Goal: Communication & Community: Answer question/provide support

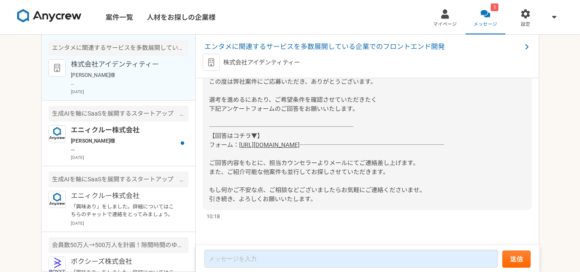
click at [300, 141] on link "[URL][DOMAIN_NAME]" at bounding box center [269, 144] width 61 height 7
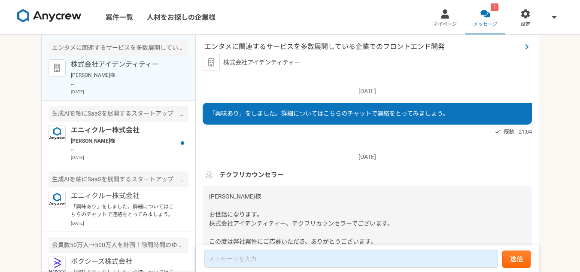
click at [381, 46] on span "エンタメに関連するサービスを多数展開している企業でのフロントエンド開発" at bounding box center [362, 47] width 317 height 10
click at [381, 46] on html "案件一覧 人材をお探しの企業様 マイページ 1 メッセージ 設定 エンタメに関連するサービスを多数展開している企業でのフロントエンド開発 株式会社アイデンティ…" at bounding box center [290, 136] width 580 height 272
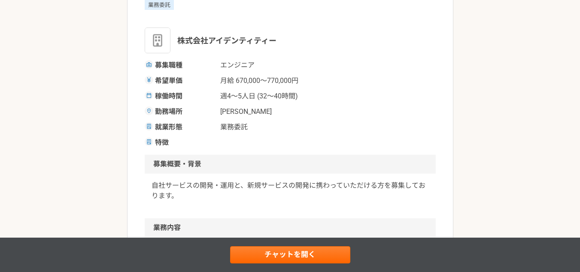
scroll to position [86, 0]
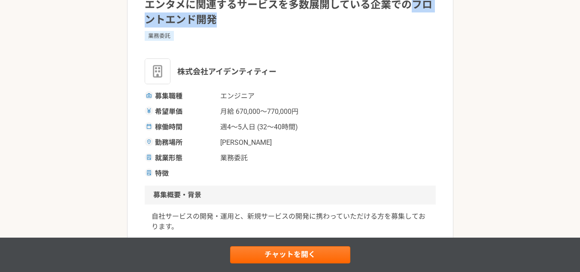
drag, startPoint x: 414, startPoint y: 6, endPoint x: 417, endPoint y: 21, distance: 15.3
click at [417, 21] on h1 "エンタメに関連するサービスを多数展開している企業でのフロントエンド開発" at bounding box center [290, 12] width 291 height 30
copy h1 "フロントエンド開発"
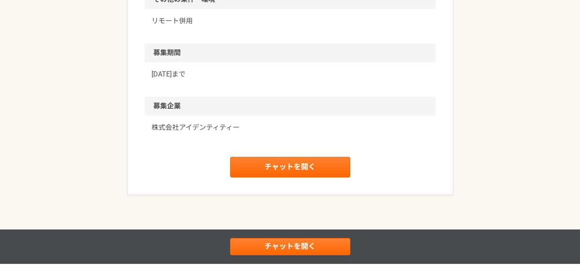
scroll to position [712, 0]
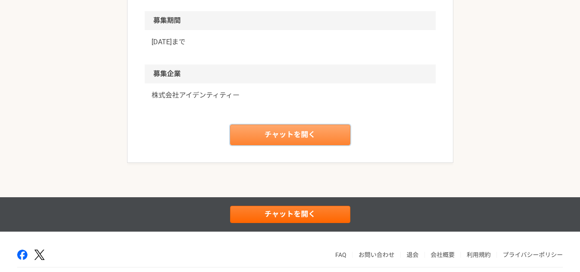
click at [298, 129] on link "チャットを開く" at bounding box center [290, 134] width 120 height 21
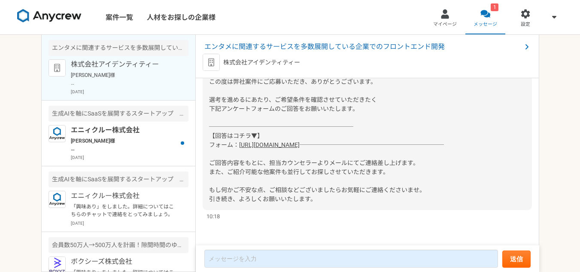
scroll to position [169, 0]
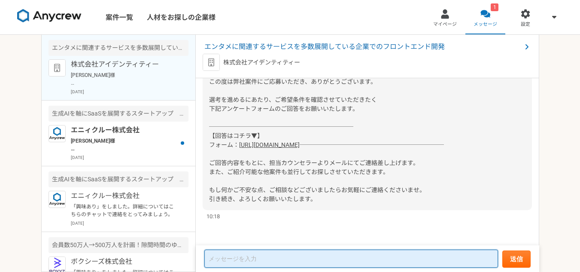
click at [239, 258] on textarea at bounding box center [350, 258] width 293 height 18
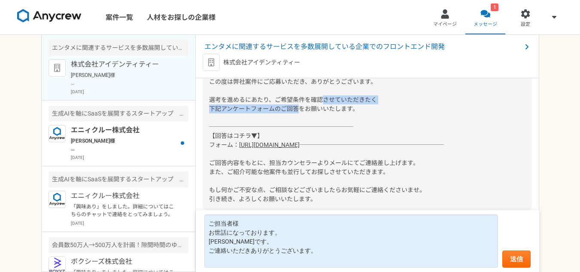
drag, startPoint x: 365, startPoint y: 99, endPoint x: 207, endPoint y: 99, distance: 157.9
click at [207, 99] on div "李延光様 お世話になります。 株式会社アイデンティティー、テクフリカウンセラーでございます。 この度は弊社案件にご応募いただき、ありがとうございます。 選考を…" at bounding box center [367, 118] width 329 height 184
click at [394, 169] on div "李延光様 お世話になります。 株式会社アイデンティティー、テクフリカウンセラーでございます。 この度は弊社案件にご応募いただき、ありがとうございます。 選考を…" at bounding box center [367, 118] width 329 height 184
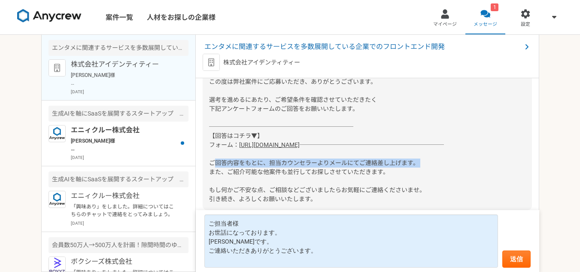
drag, startPoint x: 418, startPoint y: 160, endPoint x: 212, endPoint y: 161, distance: 206.4
click at [212, 161] on span "──────────────────────── ご回答内容をもとに、担当カウンセラーよりメールにてご連絡差し上げます。 また、ご紹介可能な他案件も並行してお…" at bounding box center [326, 171] width 235 height 61
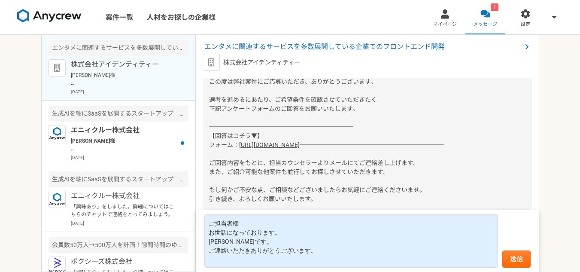
click at [368, 95] on div "李延光様 お世話になります。 株式会社アイデンティティー、テクフリカウンセラーでございます。 この度は弊社案件にご応募いただき、ありがとうございます。 選考を…" at bounding box center [367, 118] width 329 height 184
click at [351, 95] on div "李延光様 お世話になります。 株式会社アイデンティティー、テクフリカウンセラーでございます。 この度は弊社案件にご応募いただき、ありがとうございます。 選考を…" at bounding box center [367, 118] width 329 height 184
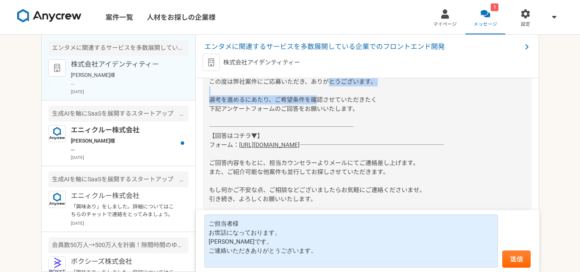
drag, startPoint x: 381, startPoint y: 91, endPoint x: 205, endPoint y: 87, distance: 176.8
click at [205, 87] on div "李延光様 お世話になります。 株式会社アイデンティティー、テクフリカウンセラーでございます。 この度は弊社案件にご応募いただき、ありがとうございます。 選考を…" at bounding box center [367, 118] width 329 height 184
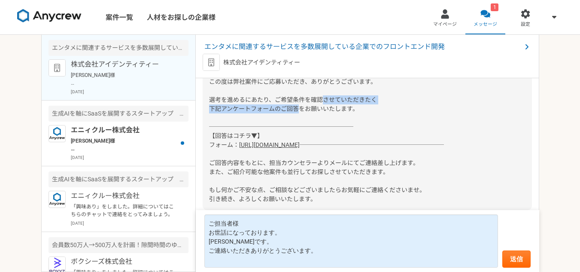
drag, startPoint x: 373, startPoint y: 100, endPoint x: 204, endPoint y: 97, distance: 169.1
click at [204, 97] on div "李延光様 お世話になります。 株式会社アイデンティティー、テクフリカウンセラーでございます。 この度は弊社案件にご応募いただき、ありがとうございます。 選考を…" at bounding box center [367, 118] width 329 height 184
copy span "下記アンケートフォームのご回答をお願いいたします。"
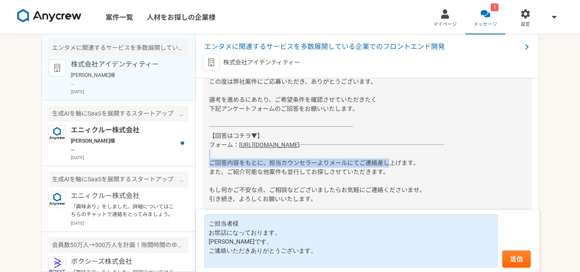
drag, startPoint x: 381, startPoint y: 142, endPoint x: 409, endPoint y: 188, distance: 53.5
click at [390, 175] on div "李延光様 お世話になります。 株式会社アイデンティティー、テクフリカウンセラーでございます。 この度は弊社案件にご応募いただき、ありがとうございます。 選考を…" at bounding box center [367, 118] width 329 height 184
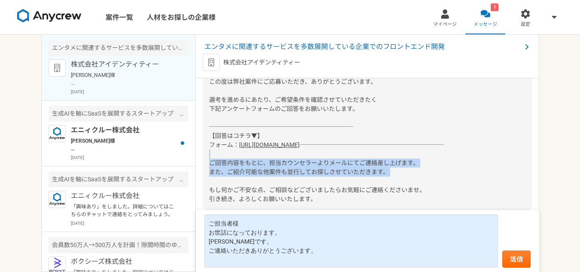
click at [435, 157] on div "李延光様 お世話になります。 株式会社アイデンティティー、テクフリカウンセラーでございます。 この度は弊社案件にご応募いただき、ありがとうございます。 選考を…" at bounding box center [367, 118] width 329 height 184
drag, startPoint x: 395, startPoint y: 172, endPoint x: 202, endPoint y: 163, distance: 193.3
click at [202, 163] on div "2025/08/25（月） 「興味あり」をしました。詳細についてはこちらのチャットで連絡をとってみましょう。 既読 21:04 2025/08/26（火） テ…" at bounding box center [367, 162] width 343 height 168
copy span "ご回答内容をもとに、担当カウンセラーよりメールにてご連絡差し上げます。 また、ご紹介可能な他案件も並行してお探しさせていただきます。"
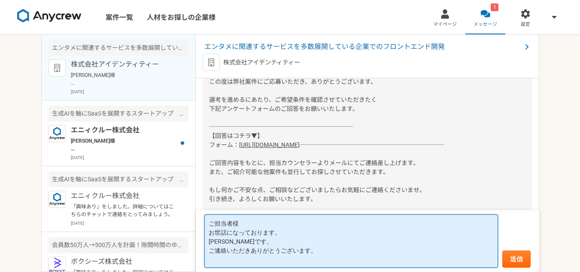
click at [337, 227] on textarea "ご担当者様 お世話になっております。 李です。 ご連絡いただきありがとうございます。" at bounding box center [350, 240] width 293 height 53
click at [350, 245] on textarea "ご担当者様 お世話になっております。 李です。 ご連絡いただきありがとうございます。" at bounding box center [350, 240] width 293 height 53
click at [358, 234] on textarea "ご担当者様 お世話になっております。 李です。 ご連絡いただきありがとうございます。" at bounding box center [350, 240] width 293 height 53
click at [342, 250] on textarea "ご担当者様 お世話になっております。 李です。 ご連絡いただきありがとうございます。" at bounding box center [350, 240] width 293 height 53
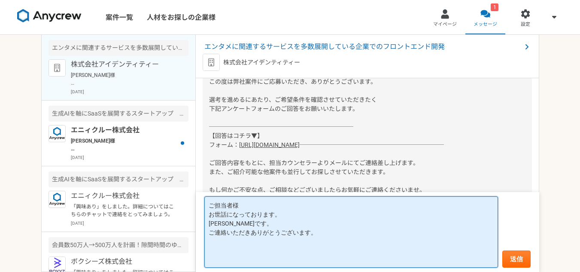
paste textarea "ご回答内容をもとに、担当カウンセラーよりメールにてご連絡差し上げます。 また、ご紹介可能な他案件も並行してお探しさせていただきます。"
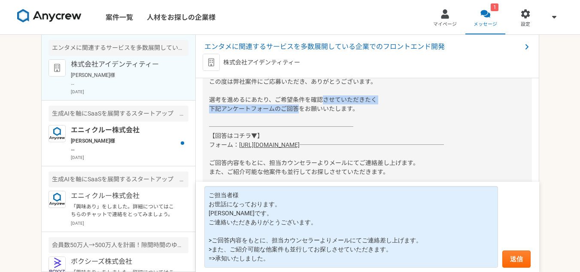
drag, startPoint x: 359, startPoint y: 102, endPoint x: 211, endPoint y: 101, distance: 147.6
click at [211, 101] on div "李延光様 お世話になります。 株式会社アイデンティティー、テクフリカウンセラーでございます。 この度は弊社案件にご応募いただき、ありがとうございます。 選考を…" at bounding box center [367, 118] width 329 height 184
copy span "下記アンケートフォームのご回答をお願いいたします。"
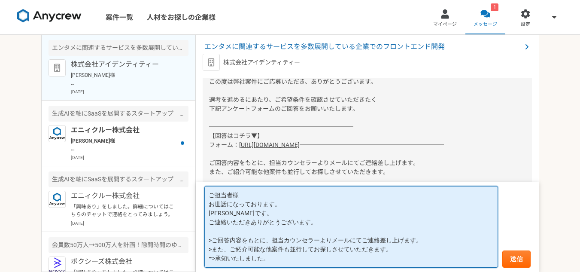
click at [324, 219] on textarea "ご担当者様 お世話になっております。 李です。 ご連絡いただきありがとうございます。 >ご回答内容をもとに、担当カウンセラーよりメールにてご連絡差し上げます。…" at bounding box center [350, 227] width 293 height 82
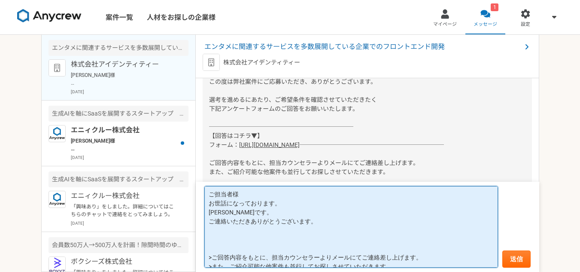
paste textarea "下記アンケートフォームのご回答をお願いいたします。"
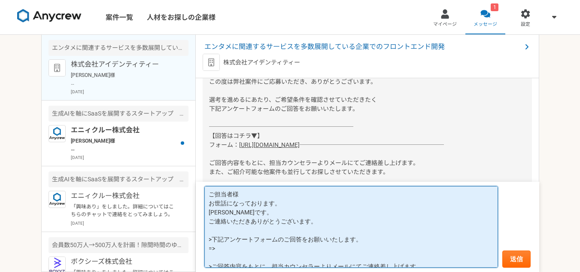
scroll to position [36, 0]
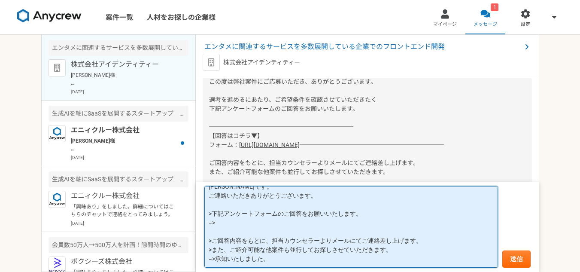
click at [266, 214] on textarea "ご担当者様 お世話になっております。 李です。 ご連絡いただきありがとうございます。 >下記アンケートフォームのご回答をお願いいたします。 => >ご回答内容…" at bounding box center [350, 227] width 293 height 82
click at [293, 249] on textarea "ご担当者様 お世話になっております。 李です。 ご連絡いただきありがとうございます。 >下記アンケートフォームのご回答をお願いいたします。 =>アンケートフォ…" at bounding box center [350, 227] width 293 height 82
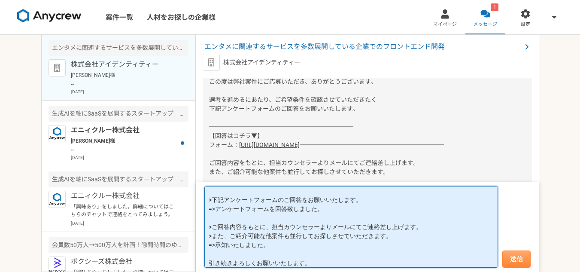
type textarea "ご担当者様 お世話になっております。 李です。 ご連絡いただきありがとうございます。 >下記アンケートフォームのご回答をお願いいたします。 =>アンケートフォ…"
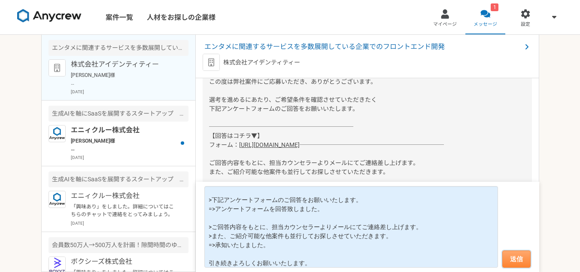
click at [517, 259] on button "送信" at bounding box center [516, 258] width 28 height 17
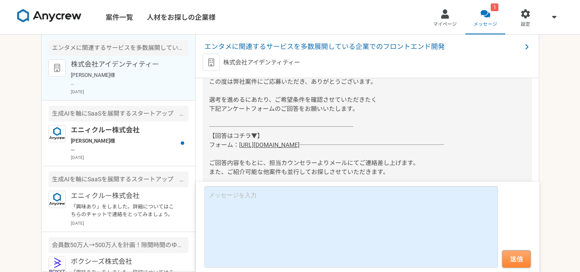
scroll to position [316, 0]
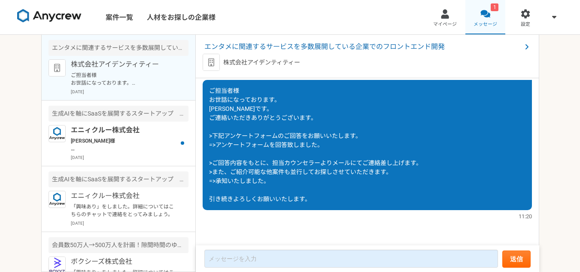
click at [481, 8] on link "1 メッセージ" at bounding box center [485, 17] width 40 height 34
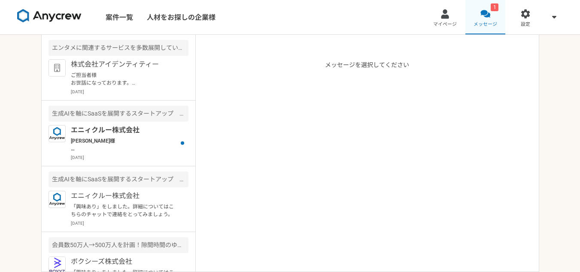
click at [486, 15] on div at bounding box center [485, 14] width 10 height 10
click at [106, 138] on p "[PERSON_NAME]様 Anycrewの[PERSON_NAME]と申します。 案件にご興味をお持ちいただきありがとうございます。 ご応募にあたり下記質…" at bounding box center [124, 144] width 106 height 15
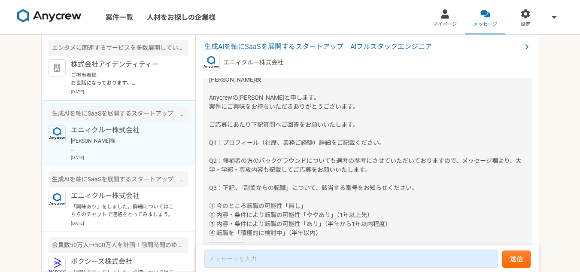
scroll to position [160, 0]
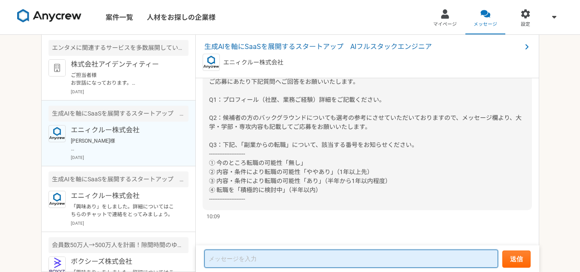
click at [331, 256] on textarea at bounding box center [350, 258] width 293 height 18
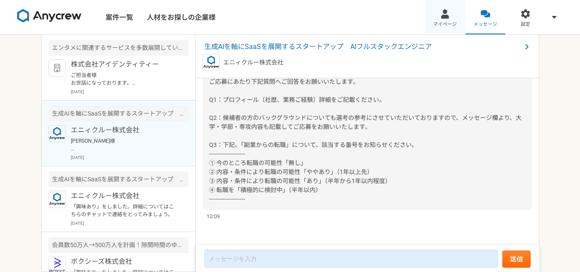
click at [444, 20] on link "マイページ" at bounding box center [445, 17] width 40 height 34
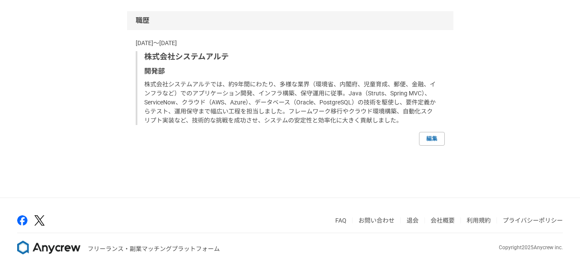
scroll to position [846, 0]
drag, startPoint x: 242, startPoint y: 53, endPoint x: 144, endPoint y: 55, distance: 98.3
click at [144, 55] on p "株式会社システムアルテ" at bounding box center [290, 57] width 293 height 12
copy p "株式会社システムアルテ"
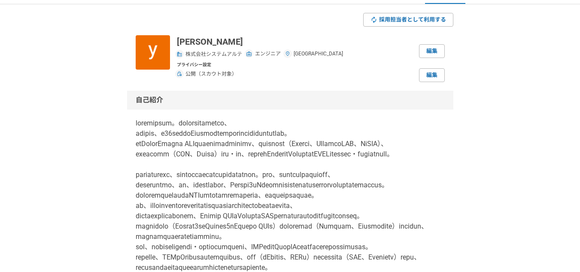
scroll to position [0, 0]
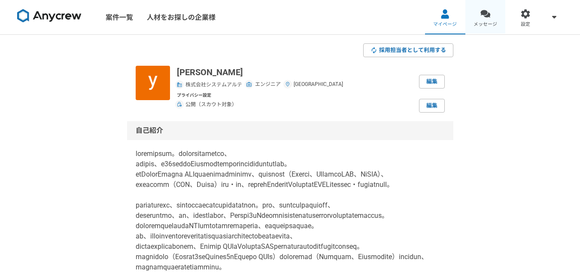
click at [485, 11] on div at bounding box center [485, 14] width 10 height 10
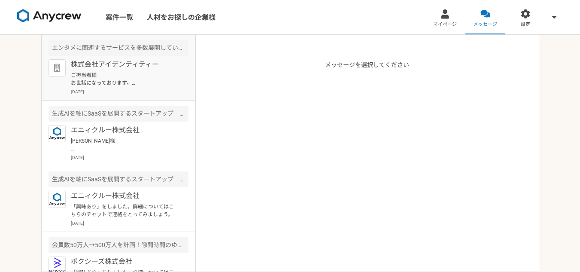
click at [119, 67] on p "株式会社アイデンティティー" at bounding box center [124, 64] width 106 height 10
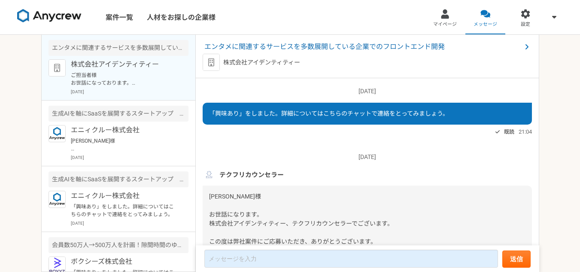
scroll to position [316, 0]
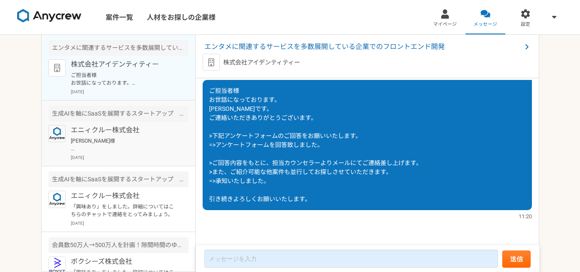
click at [127, 133] on p "エニィクルー株式会社" at bounding box center [124, 130] width 106 height 10
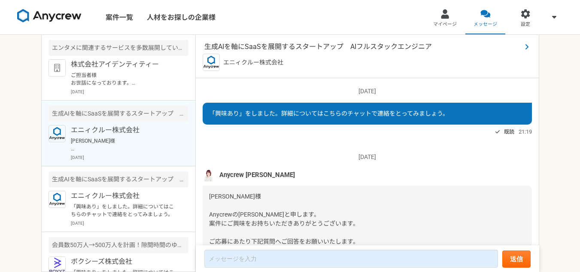
click at [320, 48] on span "生成AIを軸にSaaSを展開するスタートアップ　AIフルスタックエンジニア" at bounding box center [362, 47] width 317 height 10
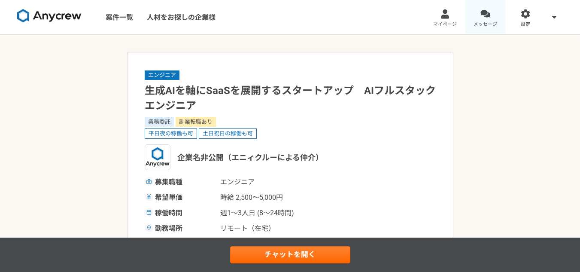
click at [487, 14] on div at bounding box center [485, 14] width 10 height 10
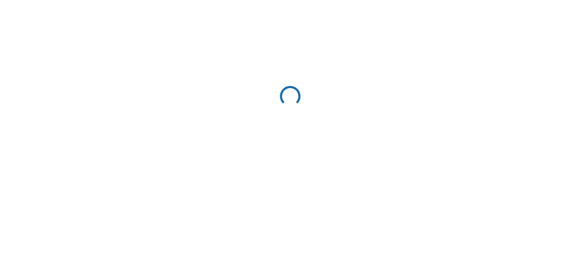
click at [487, 14] on html at bounding box center [290, 97] width 580 height 195
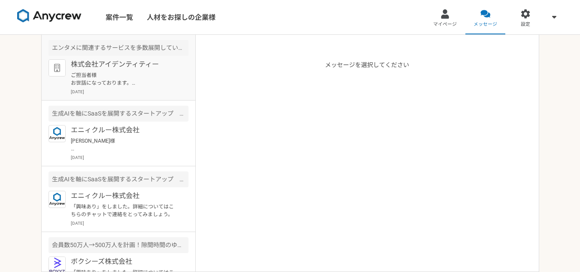
click at [124, 79] on p "ご担当者様 お世話になっております。 李です。 ご連絡いただきありがとうございます。 >下記アンケートフォームのご回答をお願いいたします。 =>アンケートフォ…" at bounding box center [124, 78] width 106 height 15
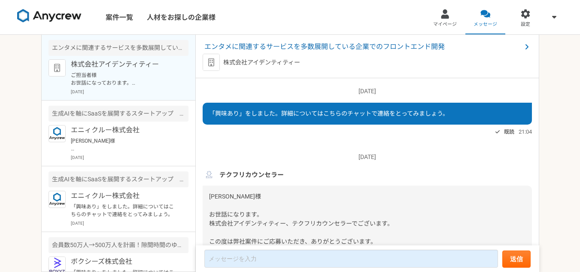
scroll to position [318, 0]
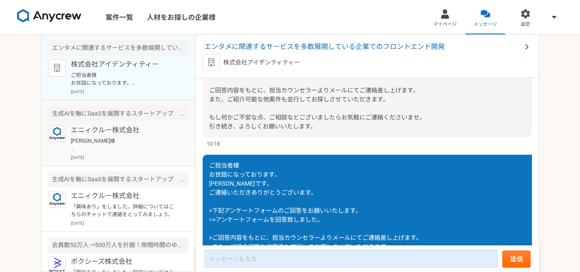
click at [112, 134] on p "エニィクルー株式会社" at bounding box center [124, 130] width 106 height 10
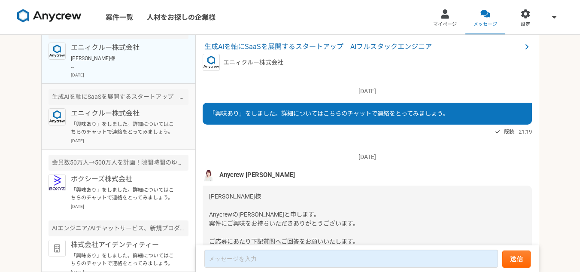
scroll to position [86, 0]
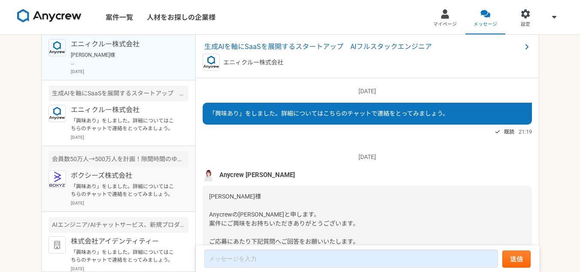
click at [144, 183] on p "「興味あり」をしました。詳細についてはこちらのチャットで連絡をとってみましょう。" at bounding box center [124, 189] width 106 height 15
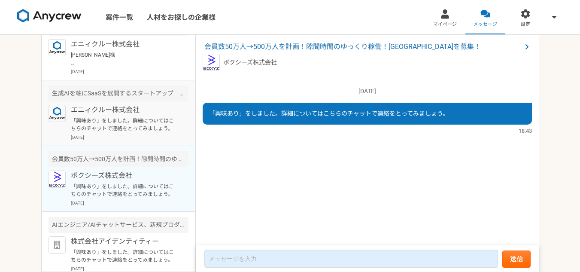
click at [123, 109] on p "エニィクルー株式会社" at bounding box center [124, 110] width 106 height 10
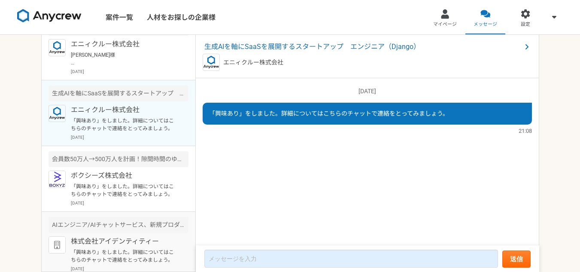
click at [144, 251] on p "「興味あり」をしました。詳細についてはこちらのチャットで連絡をとってみましょう。" at bounding box center [124, 255] width 106 height 15
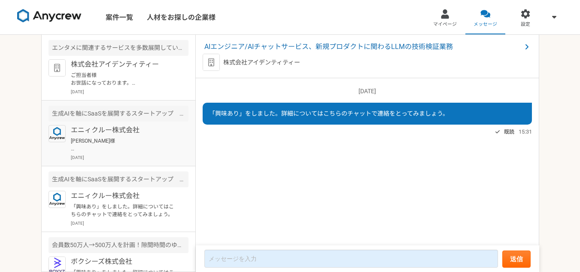
click at [129, 134] on p "エニィクルー株式会社" at bounding box center [124, 130] width 106 height 10
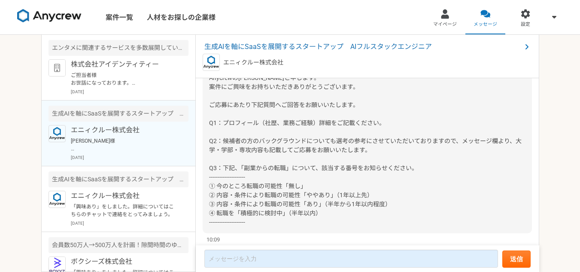
scroll to position [117, 0]
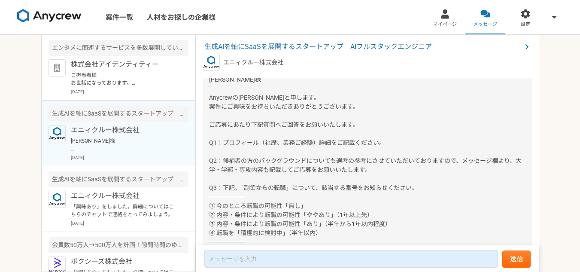
click at [309, 47] on span "生成AIを軸にSaaSを展開するスタートアップ　AIフルスタックエンジニア" at bounding box center [362, 47] width 317 height 10
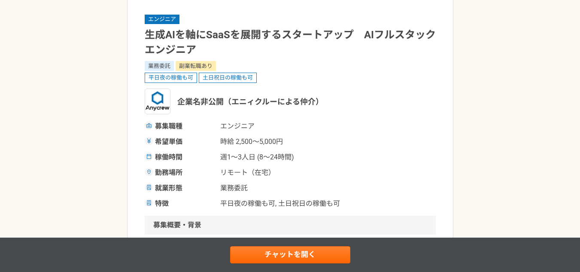
scroll to position [43, 0]
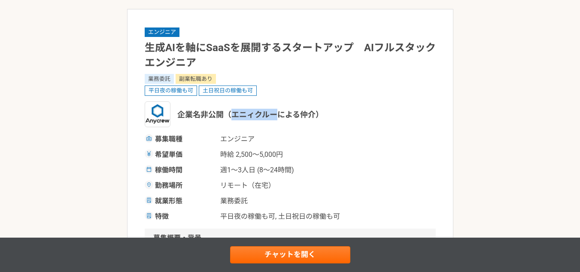
drag, startPoint x: 229, startPoint y: 115, endPoint x: 277, endPoint y: 117, distance: 48.1
click at [277, 117] on span "企業名非公開（エニィクルーによる仲介）" at bounding box center [250, 115] width 146 height 12
copy span "エニィクルー"
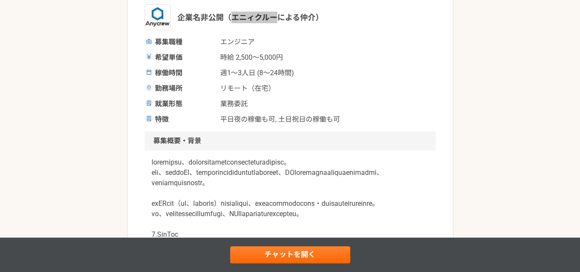
scroll to position [215, 0]
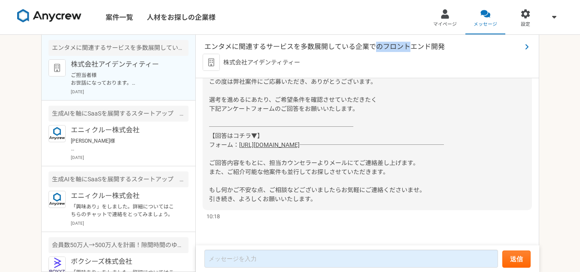
drag, startPoint x: 375, startPoint y: 48, endPoint x: 413, endPoint y: 49, distance: 37.3
click at [413, 49] on span "エンタメに関連するサービスを多数展開している企業でのフロントエンド開発" at bounding box center [362, 47] width 317 height 10
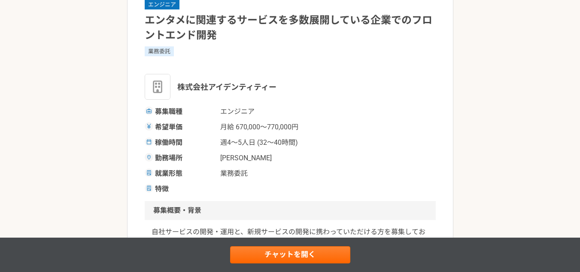
scroll to position [60, 0]
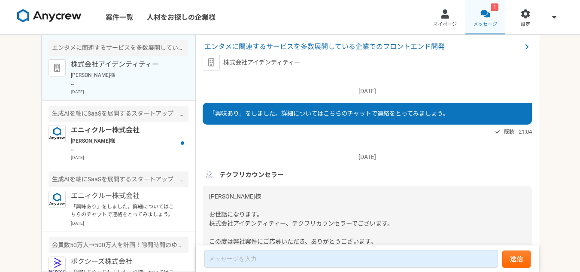
scroll to position [169, 0]
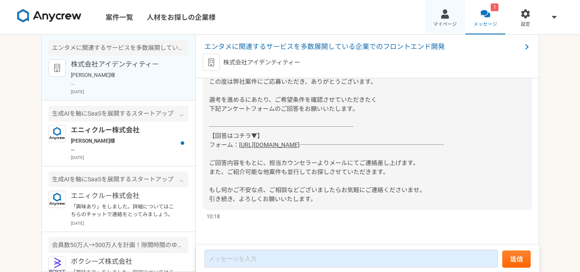
click at [442, 17] on div at bounding box center [445, 14] width 10 height 10
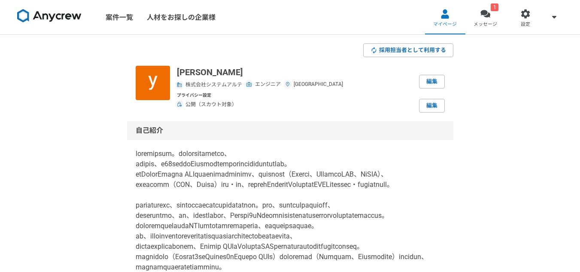
click at [209, 72] on p "[PERSON_NAME]" at bounding box center [260, 72] width 166 height 13
drag, startPoint x: 205, startPoint y: 72, endPoint x: 191, endPoint y: 74, distance: 13.4
click at [191, 74] on p "李延光" at bounding box center [260, 72] width 166 height 13
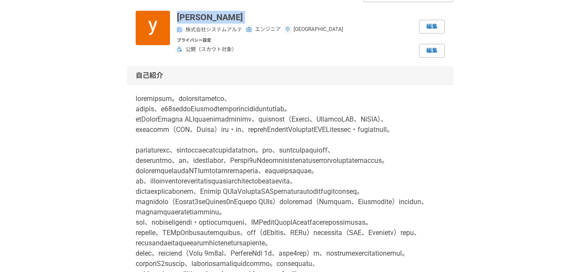
scroll to position [86, 0]
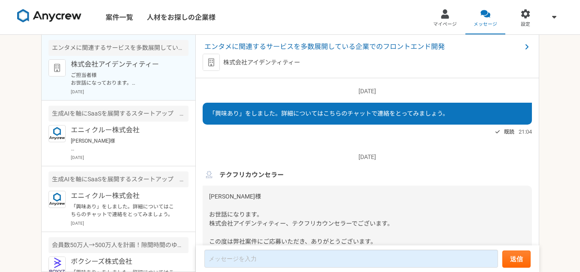
scroll to position [316, 0]
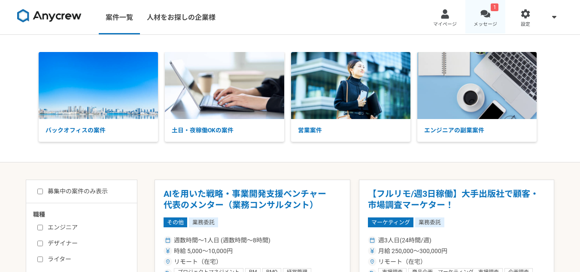
click at [487, 15] on div at bounding box center [485, 14] width 10 height 10
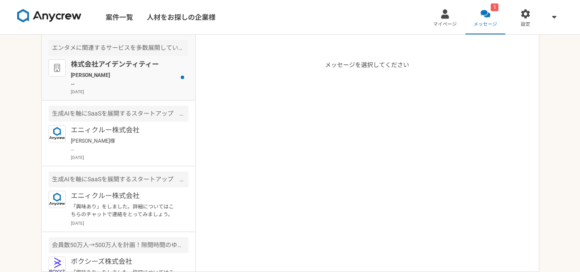
click at [131, 69] on p "株式会社アイデンティティー" at bounding box center [124, 64] width 106 height 10
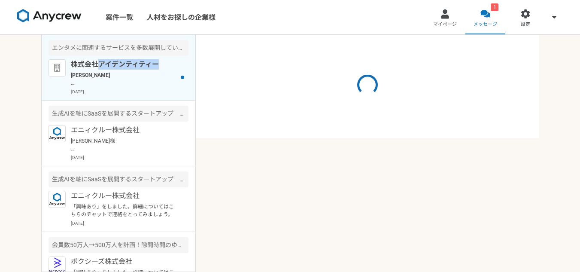
click at [131, 68] on p "株式会社アイデンティティー" at bounding box center [124, 64] width 106 height 10
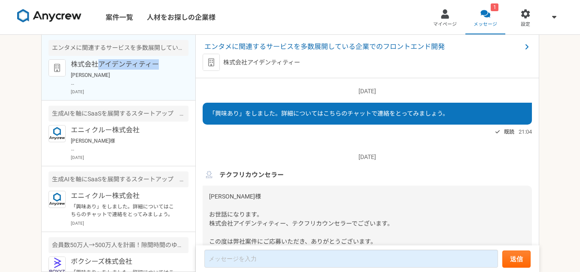
scroll to position [437, 0]
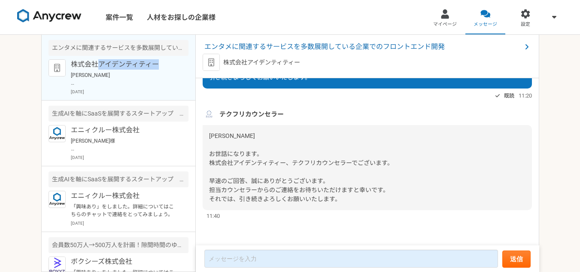
click at [344, 144] on div "[PERSON_NAME] お世話になります。 株式会社アイデンティティー、テクフリカウンセラーでございます。 早速のご回答、誠にありがとうございます。 担当…" at bounding box center [367, 167] width 329 height 85
click at [272, 174] on div "[PERSON_NAME] お世話になります。 株式会社アイデンティティー、テクフリカウンセラーでございます。 早速のご回答、誠にありがとうございます。 担当…" at bounding box center [367, 167] width 329 height 85
drag, startPoint x: 221, startPoint y: 186, endPoint x: 312, endPoint y: 185, distance: 91.4
click at [311, 185] on div "[PERSON_NAME] お世話になります。 株式会社アイデンティティー、テクフリカウンセラーでございます。 早速のご回答、誠にありがとうございます。 担当…" at bounding box center [367, 167] width 329 height 85
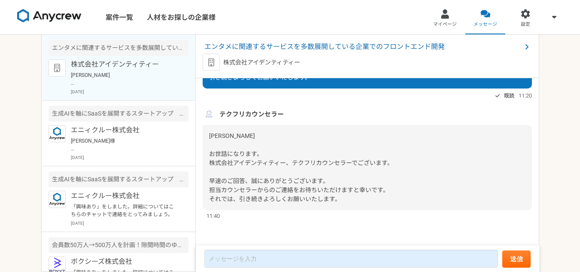
click at [300, 198] on span "[PERSON_NAME] お世話になります。 株式会社アイデンティティー、テクフリカウンセラーでございます。 早速のご回答、誠にありがとうございます。 担当…" at bounding box center [301, 167] width 184 height 70
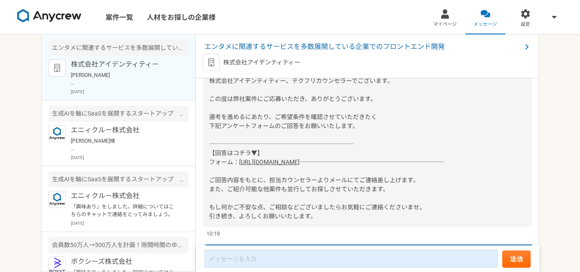
scroll to position [94, 0]
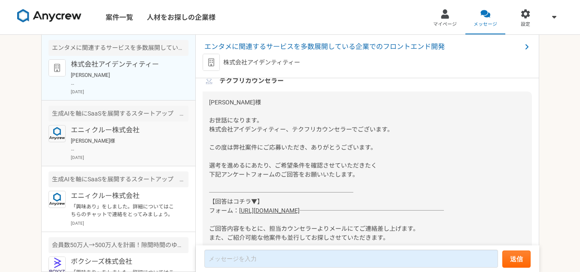
click at [124, 131] on p "エニィクルー株式会社" at bounding box center [124, 130] width 106 height 10
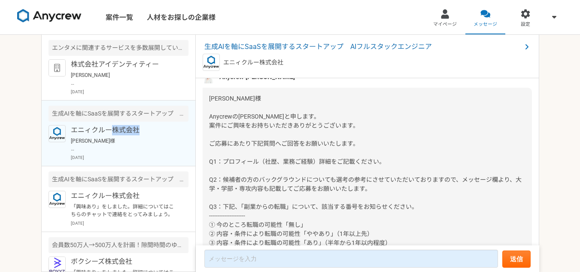
scroll to position [117, 0]
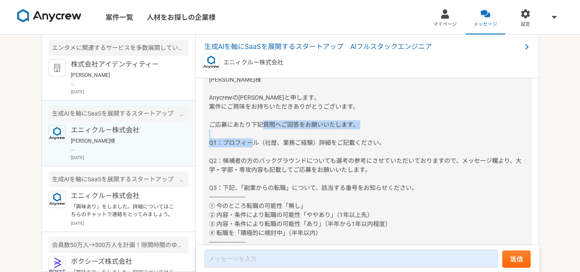
drag, startPoint x: 379, startPoint y: 144, endPoint x: 222, endPoint y: 142, distance: 156.6
click at [222, 142] on span "[PERSON_NAME]様 Anycrewの[PERSON_NAME]と申します。 案件にご興味をお持ちいただきありがとうございます。 ご応募にあたり下記質…" at bounding box center [365, 160] width 312 height 169
copy span "プロフィール（社歴、業務ご経験）詳細をご記載ください"
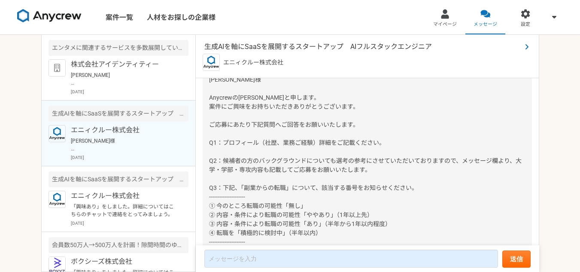
click at [364, 48] on span "生成AIを軸にSaaSを展開するスタートアップ　AIフルスタックエンジニア" at bounding box center [362, 47] width 317 height 10
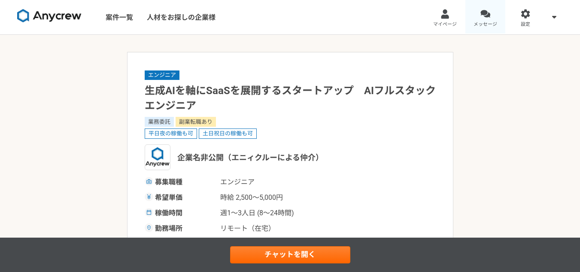
click at [486, 28] on link "メッセージ" at bounding box center [485, 17] width 40 height 34
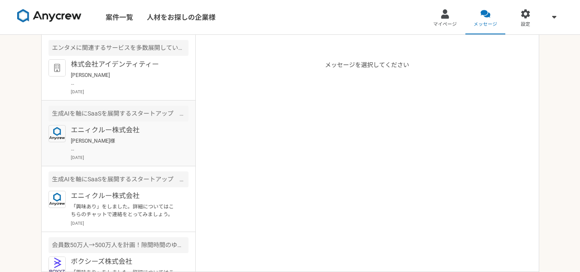
click at [142, 134] on p "エニィクルー株式会社" at bounding box center [124, 130] width 106 height 10
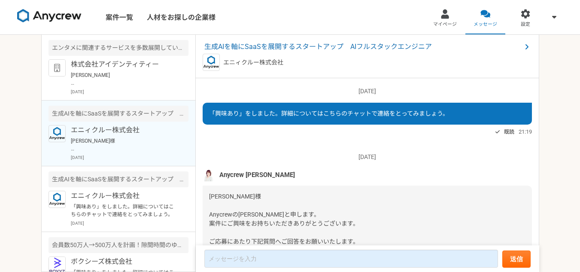
scroll to position [160, 0]
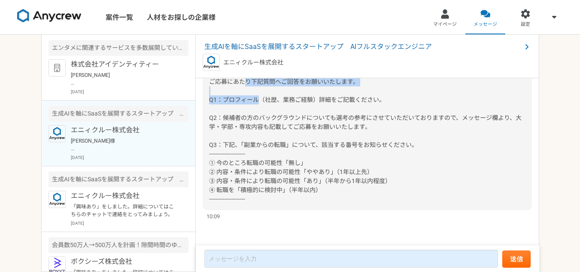
drag, startPoint x: 391, startPoint y: 102, endPoint x: 206, endPoint y: 101, distance: 184.9
click at [206, 101] on div "[PERSON_NAME]様 Anycrewの[PERSON_NAME]と申します。 案件にご興味をお持ちいただきありがとうございます。 ご応募にあたり下記質…" at bounding box center [367, 118] width 329 height 184
copy span "Q1：プロフィール（社歴、業務ご経験）詳細をご記載ください。"
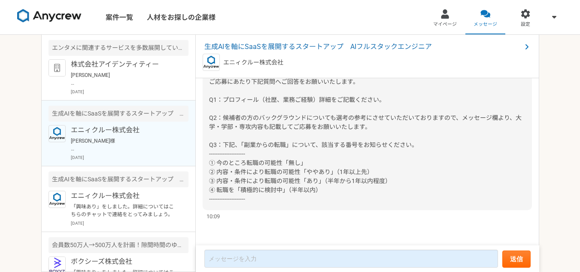
click at [363, 119] on span "[PERSON_NAME]様 Anycrewの[PERSON_NAME]と申します。 案件にご興味をお持ちいただきありがとうございます。 ご応募にあたり下記質…" at bounding box center [365, 117] width 312 height 169
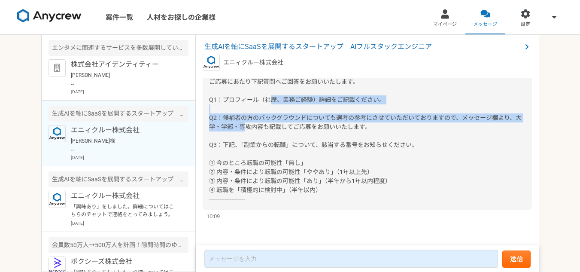
drag, startPoint x: 387, startPoint y: 127, endPoint x: 203, endPoint y: 119, distance: 183.4
click at [203, 119] on div "[PERSON_NAME]様 Anycrewの[PERSON_NAME]と申します。 案件にご興味をお持ちいただきありがとうございます。 ご応募にあたり下記質…" at bounding box center [367, 118] width 329 height 184
copy span "Q2：候補者の方のバックグラウンドについても選考の参考にさせていただいておりますので、メッセージ欄より、大学・学部・専攻内容も記載してご応募をお願いいたします。"
click at [301, 152] on div "[PERSON_NAME]様 Anycrewの[PERSON_NAME]と申します。 案件にご興味をお持ちいただきありがとうございます。 ご応募にあたり下記質…" at bounding box center [367, 118] width 329 height 184
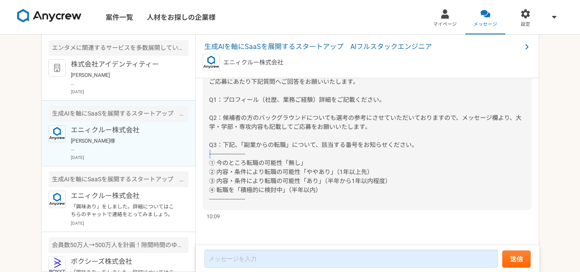
click at [301, 152] on div "[PERSON_NAME]様 Anycrewの[PERSON_NAME]と申します。 案件にご興味をお持ちいただきありがとうございます。 ご応募にあたり下記質…" at bounding box center [367, 118] width 329 height 184
click at [336, 143] on span "[PERSON_NAME]様 Anycrewの[PERSON_NAME]と申します。 案件にご興味をお持ちいただきありがとうございます。 ご応募にあたり下記質…" at bounding box center [365, 117] width 312 height 169
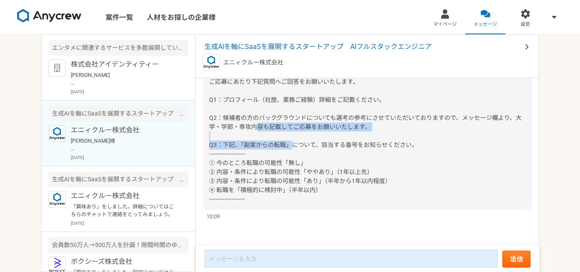
drag, startPoint x: 426, startPoint y: 144, endPoint x: 210, endPoint y: 148, distance: 215.9
click at [210, 148] on div "[PERSON_NAME]様 Anycrewの[PERSON_NAME]と申します。 案件にご興味をお持ちいただきありがとうございます。 ご応募にあたり下記質…" at bounding box center [367, 118] width 329 height 184
copy span "Q3：下記、「副業からの転職」について、該当する番号をお知らせください。"
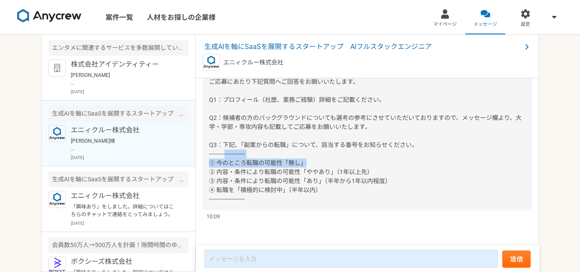
drag, startPoint x: 324, startPoint y: 167, endPoint x: 273, endPoint y: 166, distance: 51.5
click at [257, 166] on div "[PERSON_NAME]様 Anycrewの[PERSON_NAME]と申します。 案件にご興味をお持ちいただきありがとうございます。 ご応募にあたり下記質…" at bounding box center [367, 118] width 329 height 184
click at [299, 162] on span "[PERSON_NAME]様 Anycrewの[PERSON_NAME]と申します。 案件にご興味をお持ちいただきありがとうございます。 ご応募にあたり下記質…" at bounding box center [365, 117] width 312 height 169
drag, startPoint x: 214, startPoint y: 163, endPoint x: 205, endPoint y: 163, distance: 9.0
click at [205, 163] on div "[PERSON_NAME]様 Anycrewの[PERSON_NAME]と申します。 案件にご興味をお持ちいただきありがとうございます。 ご応募にあたり下記質…" at bounding box center [367, 118] width 329 height 184
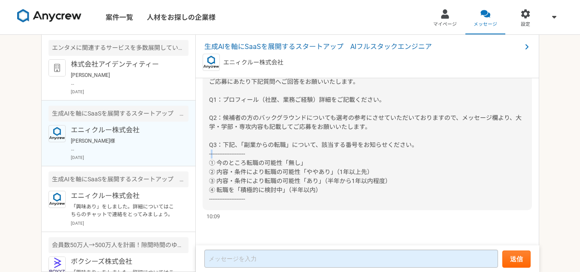
copy span "①"
click at [278, 130] on span "[PERSON_NAME]様 Anycrewの[PERSON_NAME]と申します。 案件にご興味をお持ちいただきありがとうございます。 ご応募にあたり下記質…" at bounding box center [365, 117] width 312 height 169
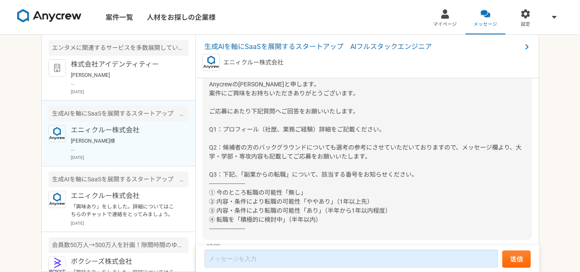
scroll to position [74, 0]
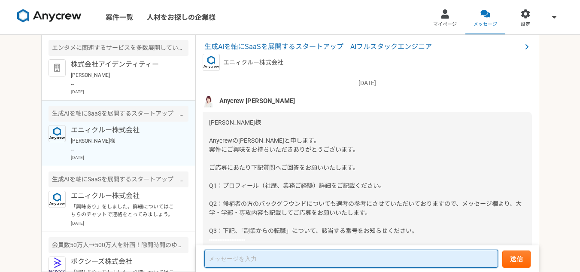
click at [249, 255] on textarea at bounding box center [350, 258] width 293 height 18
paste textarea "Q1：プロフィール（社歴、業務ご経験）詳細をご記載ください。 ---------------------------------ここから-----------…"
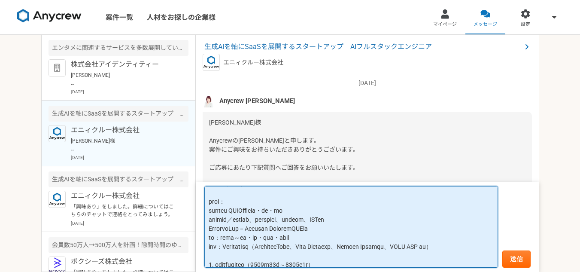
scroll to position [0, 0]
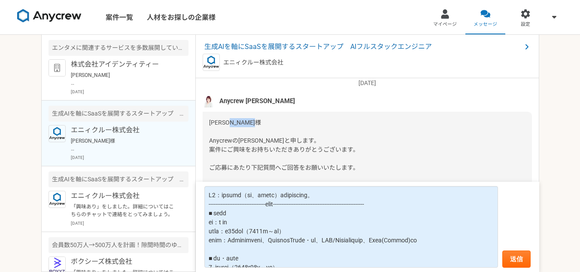
drag, startPoint x: 233, startPoint y: 139, endPoint x: 209, endPoint y: 140, distance: 24.5
click at [209, 140] on span "[PERSON_NAME]様 Anycrewの[PERSON_NAME]と申します。 案件にご興味をお持ちいただきありがとうございます。 ご応募にあたり下記質…" at bounding box center [365, 203] width 312 height 169
copy span "Anycrew"
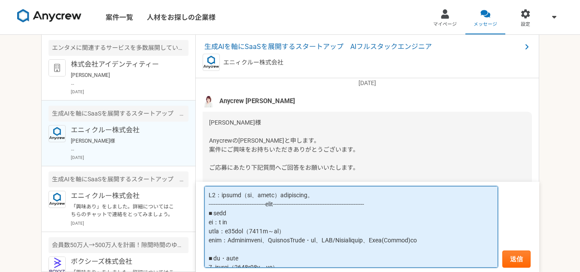
click at [208, 194] on textarea at bounding box center [350, 227] width 293 height 82
click at [215, 201] on textarea at bounding box center [350, 227] width 293 height 82
click at [208, 196] on textarea at bounding box center [350, 227] width 293 height 82
paste textarea "Anycrew"
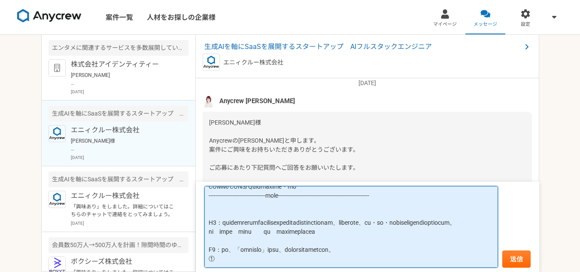
scroll to position [734, 0]
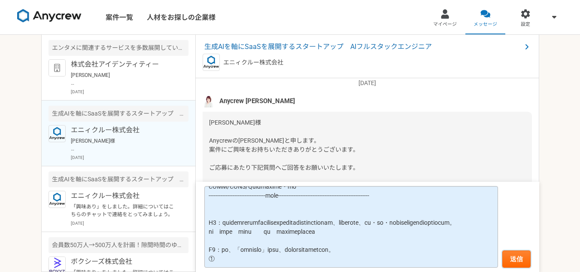
drag, startPoint x: 530, startPoint y: 260, endPoint x: 366, endPoint y: 242, distance: 165.3
click at [450, 254] on form "送信" at bounding box center [367, 227] width 343 height 90
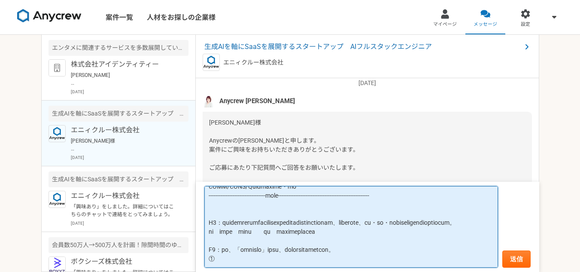
click at [275, 253] on textarea at bounding box center [350, 227] width 293 height 82
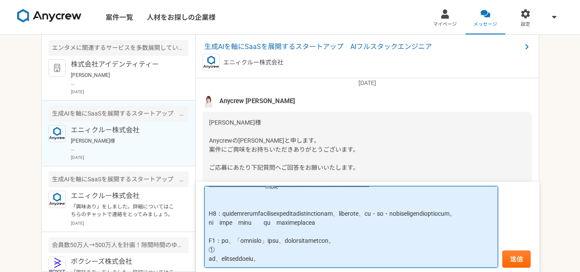
scroll to position [756, 0]
type textarea "Anycrew 大竹様 お世話になっております。 李です、 Q1：プロフィール（社歴、業務ご経験）詳細をご記載ください。 ------------------…"
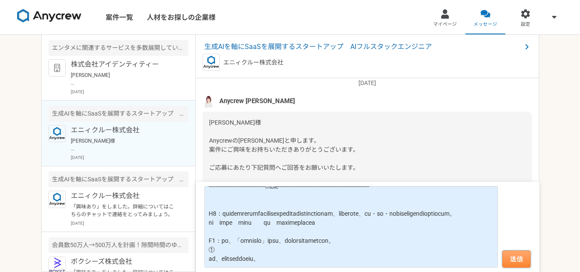
click at [520, 257] on button "送信" at bounding box center [516, 258] width 28 height 17
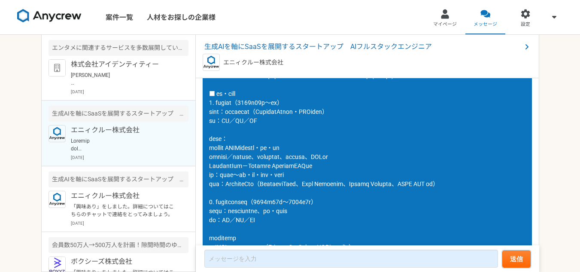
scroll to position [1284, 0]
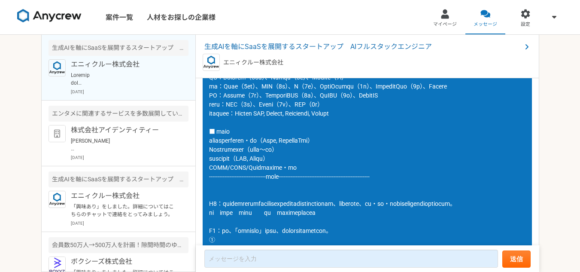
scroll to position [1842, 0]
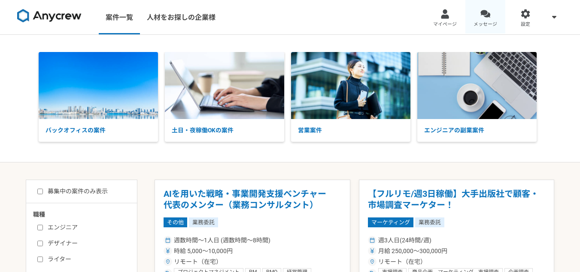
click at [489, 23] on span "メッセージ" at bounding box center [485, 24] width 24 height 7
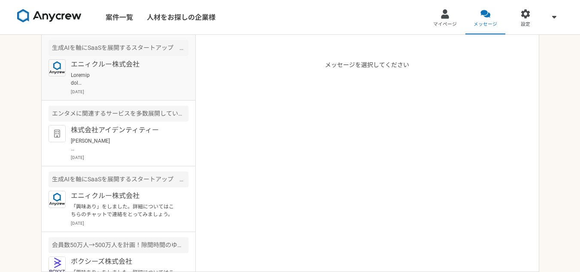
click at [127, 67] on p "エニィクルー株式会社" at bounding box center [124, 64] width 106 height 10
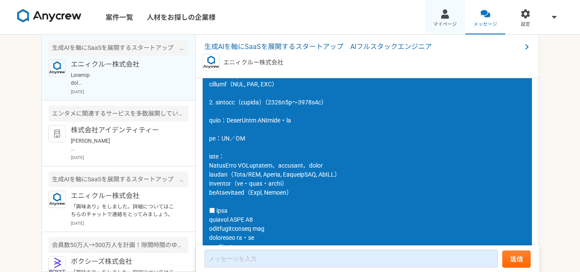
scroll to position [1584, 0]
